Goal: Communication & Community: Answer question/provide support

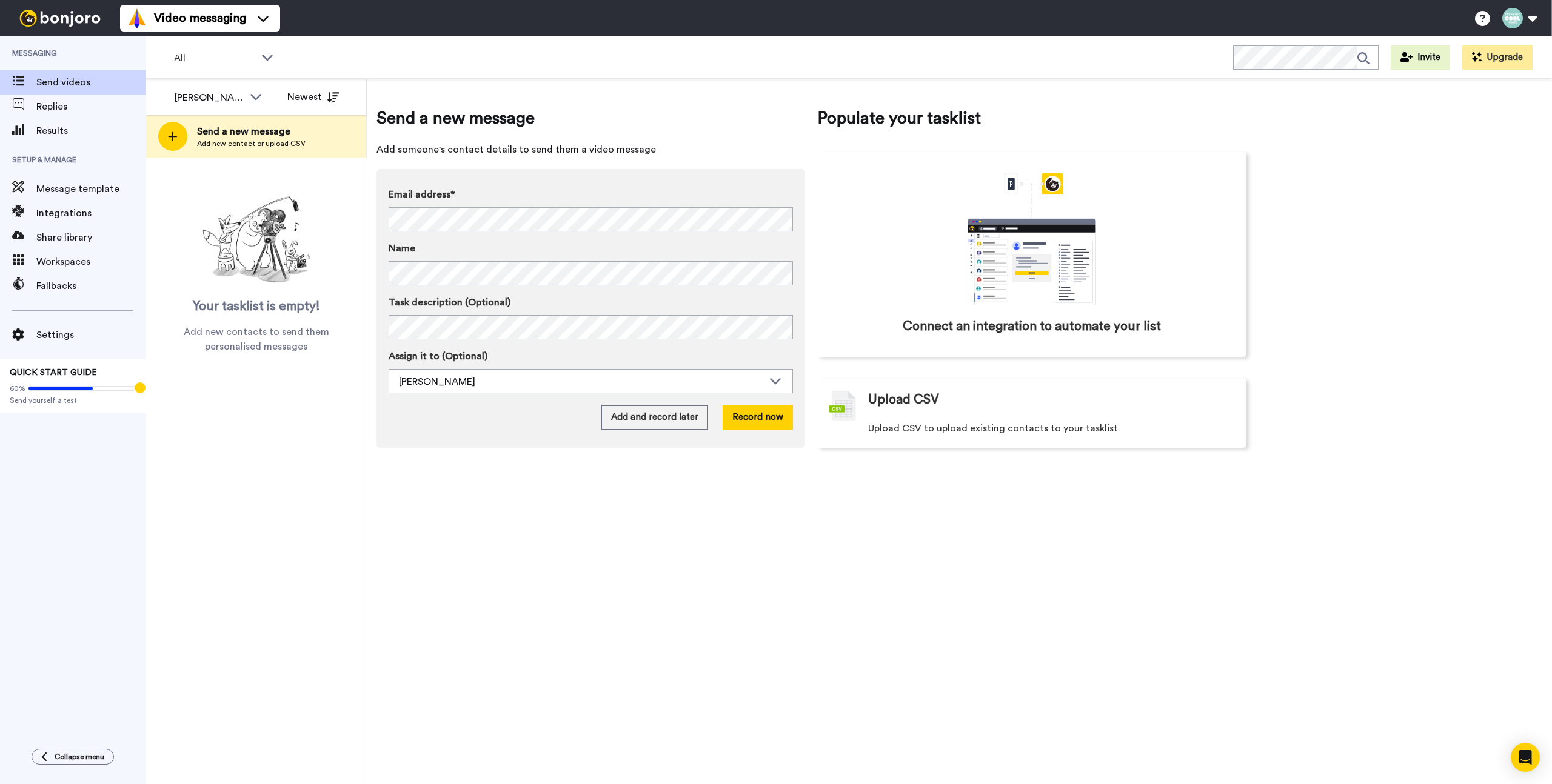
click at [420, 546] on div "Send a new message Add someone's contact details to send them a video message E…" at bounding box center [960, 431] width 1185 height 705
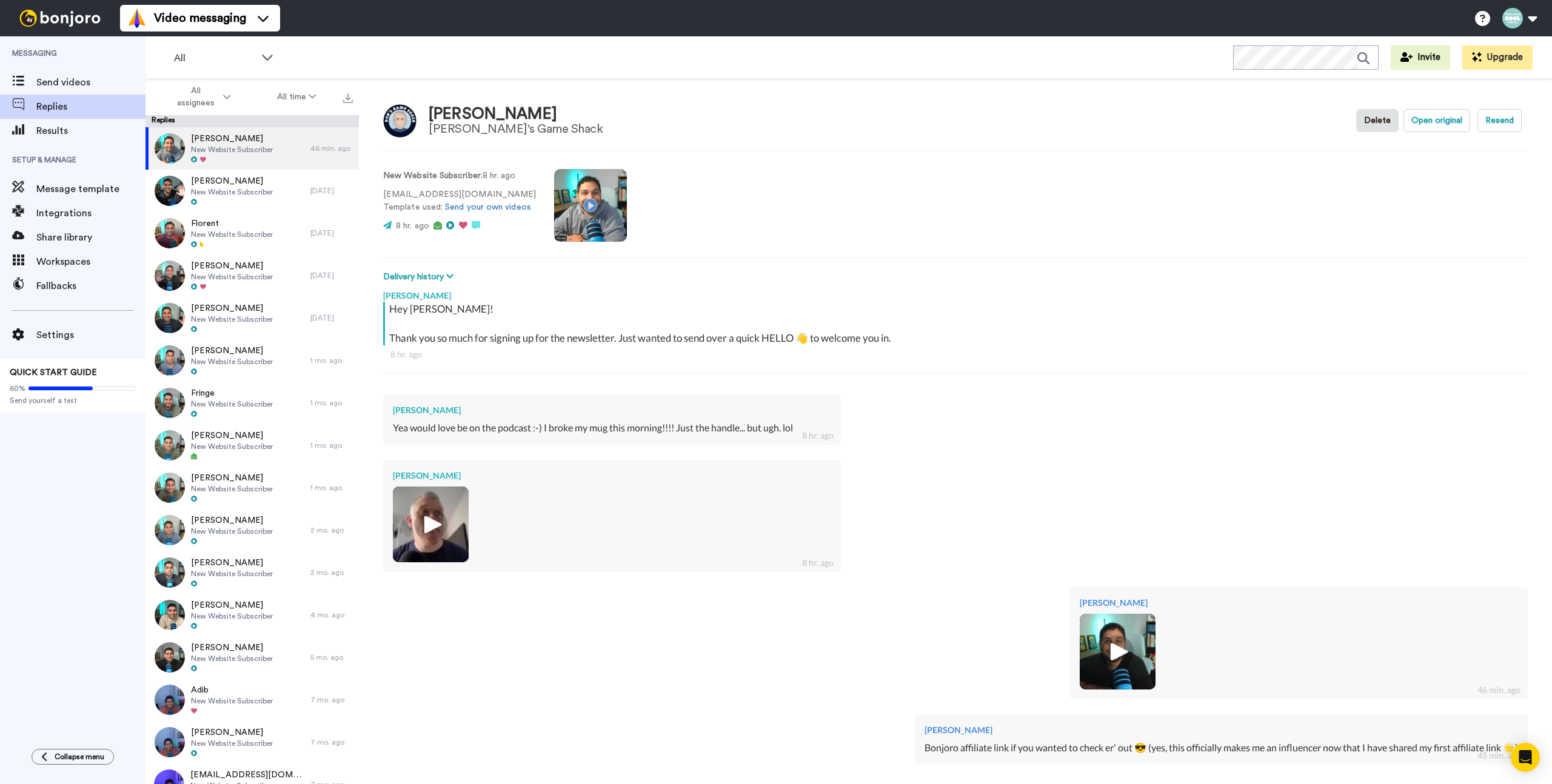
scroll to position [134, 0]
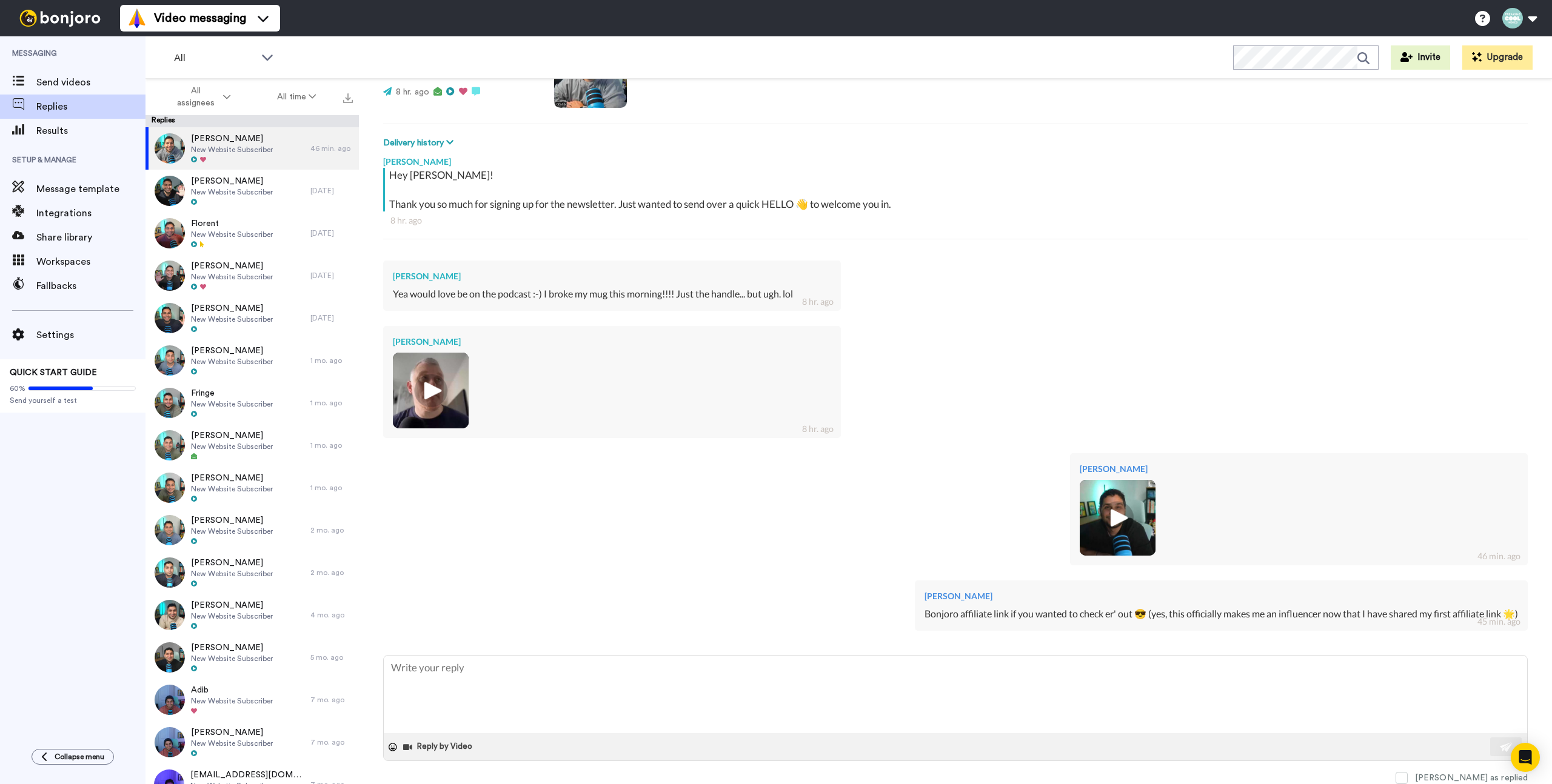
click at [1117, 444] on div "Rob 8 hr. ago" at bounding box center [955, 381] width 1145 height 128
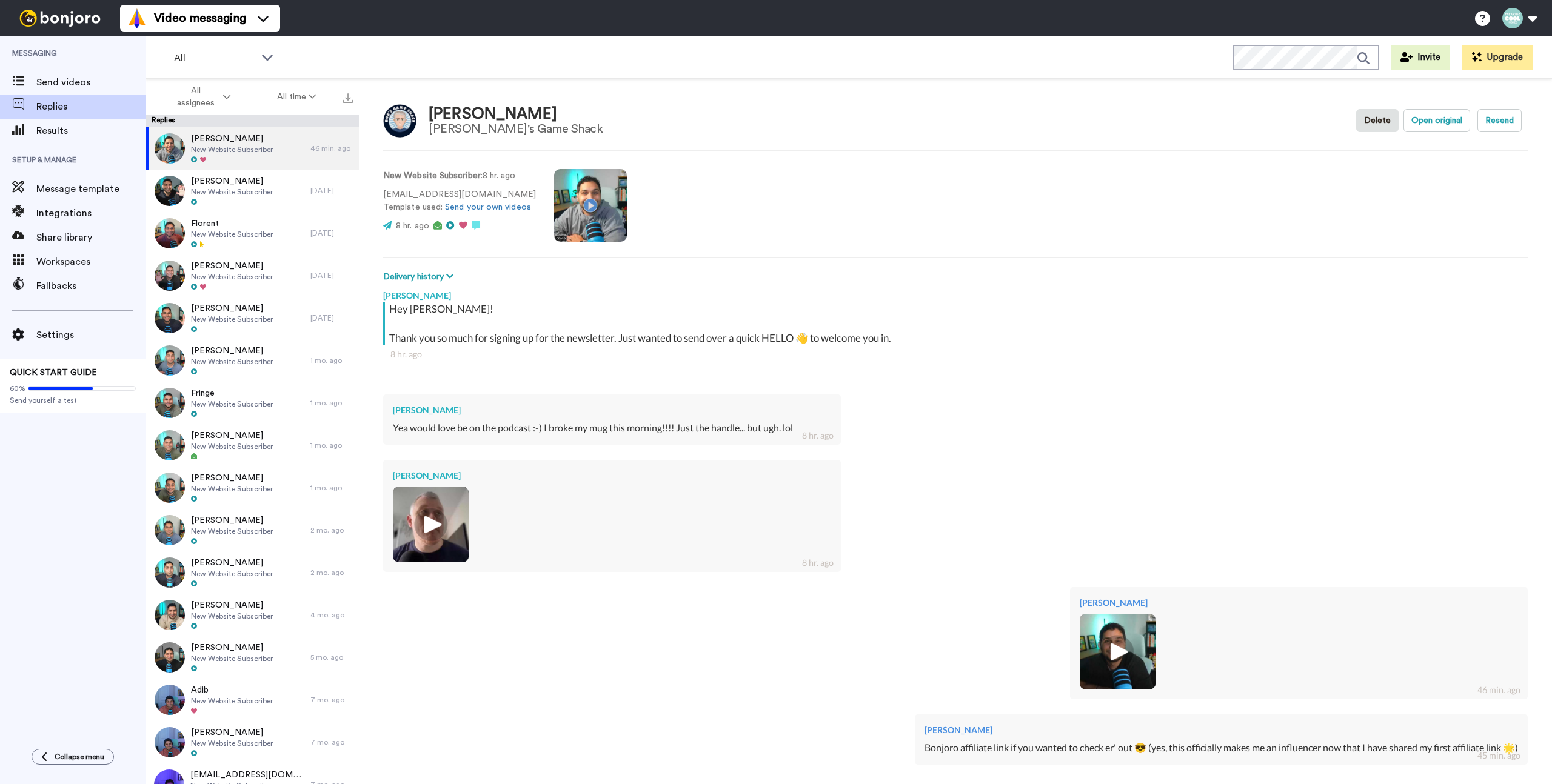
type textarea "x"
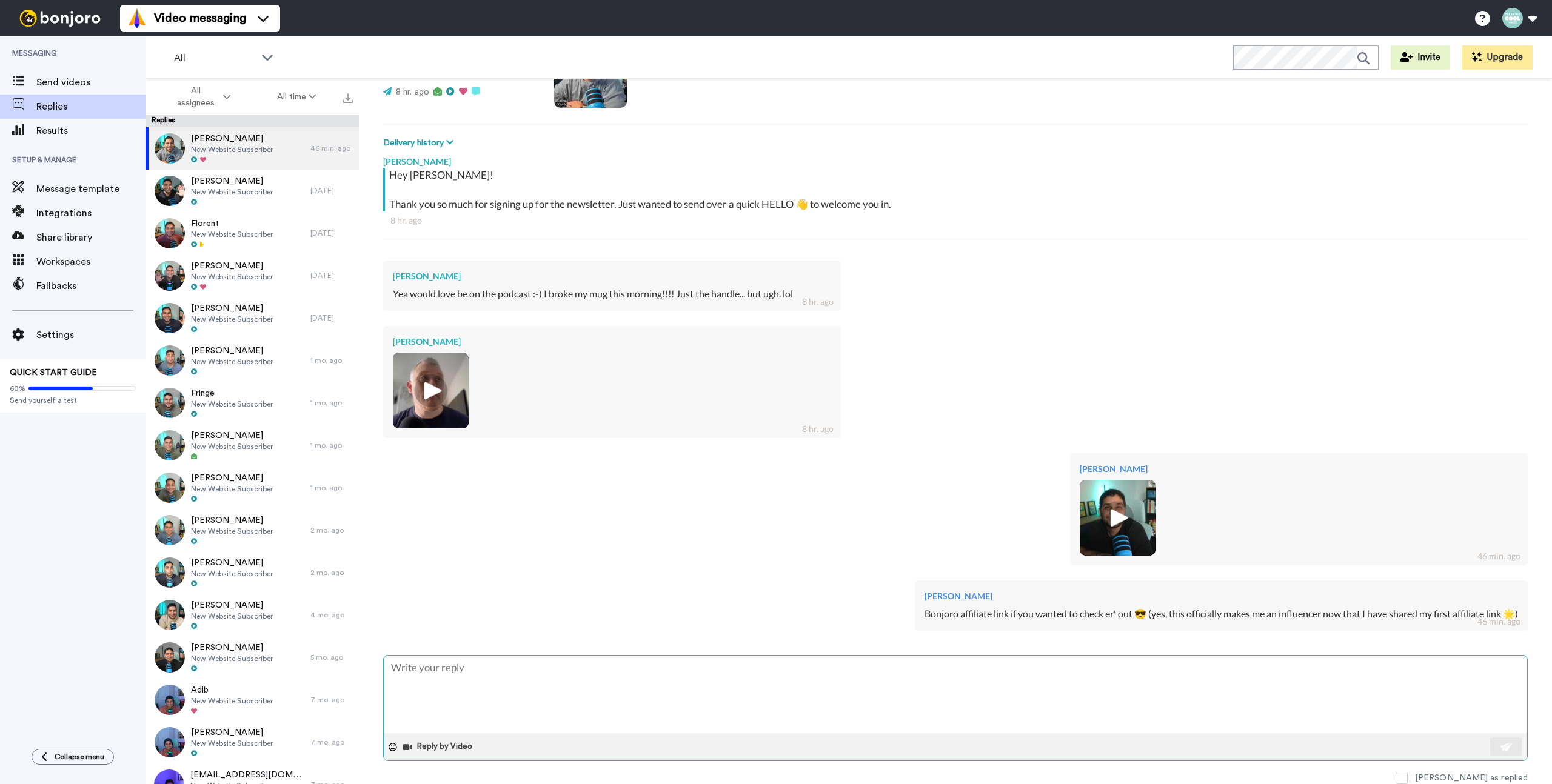
click at [689, 742] on div "Reply by Video" at bounding box center [956, 746] width 1144 height 27
